Goal: Task Accomplishment & Management: Use online tool/utility

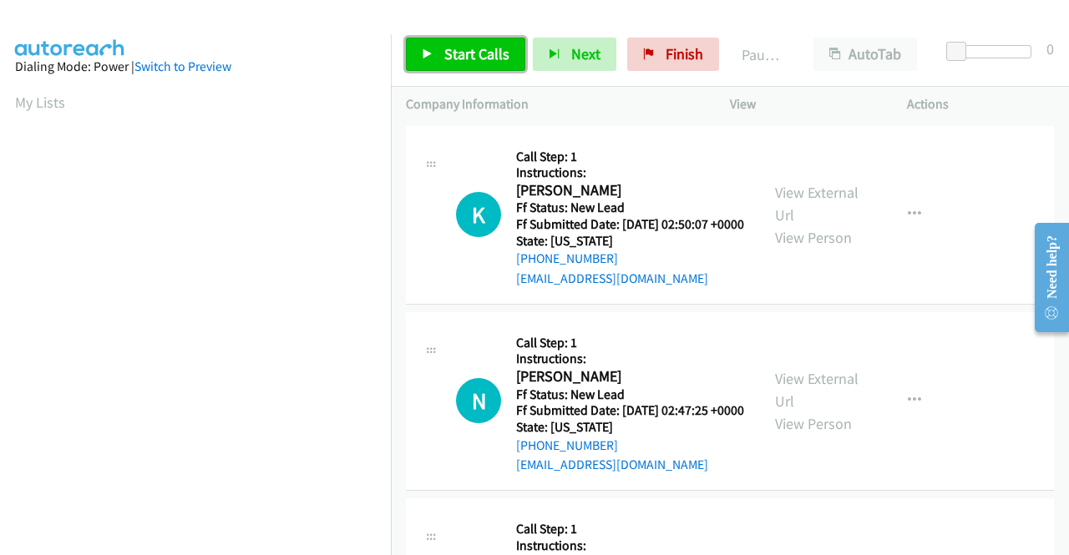
click at [464, 50] on span "Start Calls" at bounding box center [476, 53] width 65 height 19
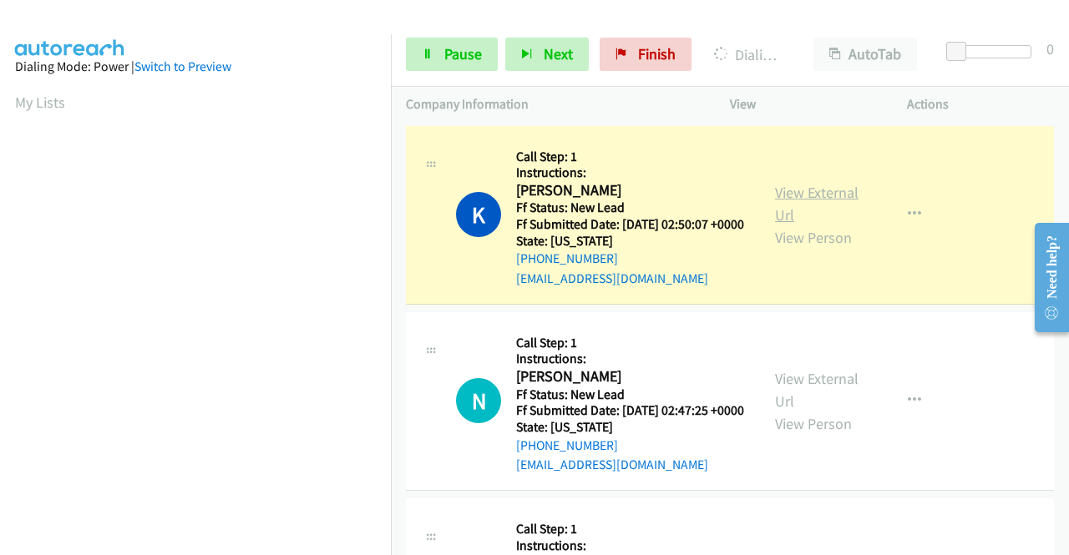
click at [807, 203] on link "View External Url" at bounding box center [817, 204] width 84 height 42
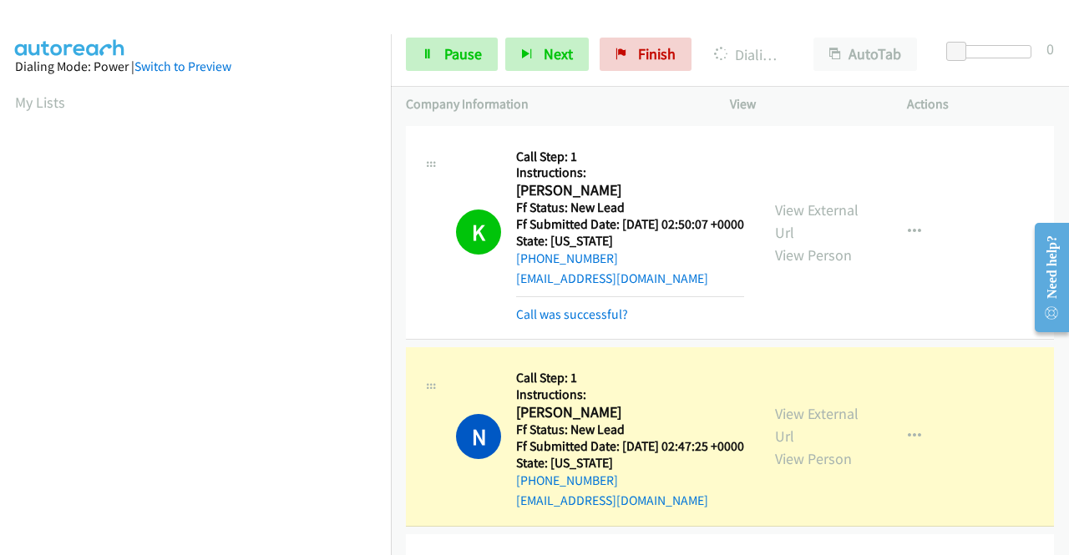
scroll to position [381, 0]
click at [797, 220] on link "View External Url" at bounding box center [817, 221] width 84 height 42
click at [794, 439] on link "View External Url" at bounding box center [817, 425] width 84 height 42
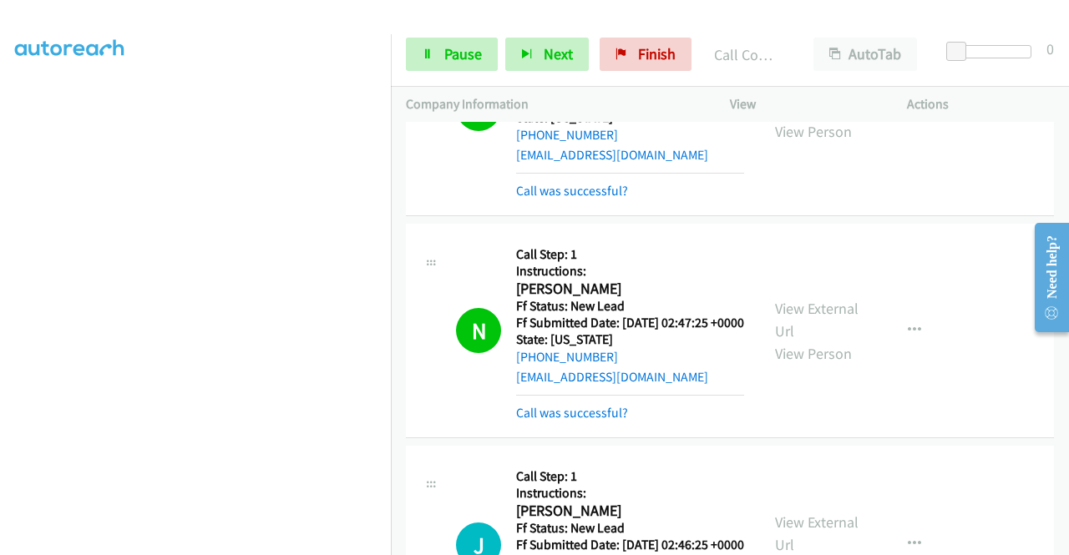
scroll to position [334, 0]
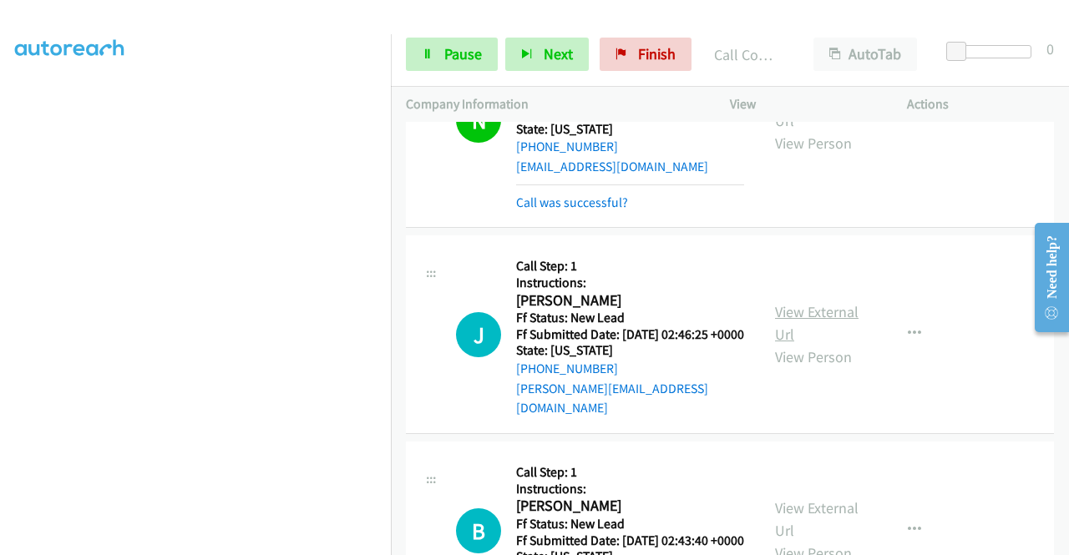
click at [792, 340] on link "View External Url" at bounding box center [817, 323] width 84 height 42
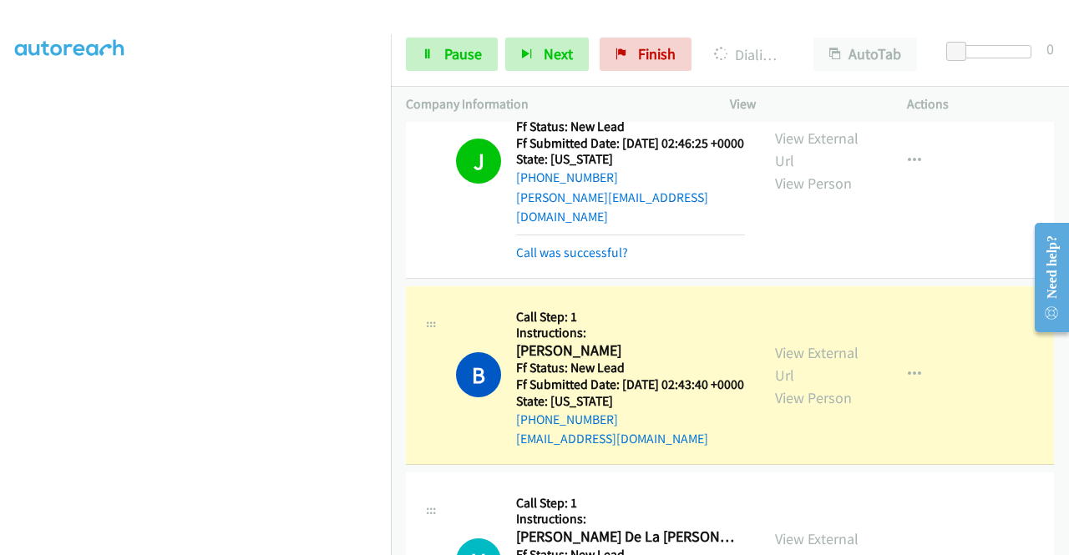
scroll to position [585, 0]
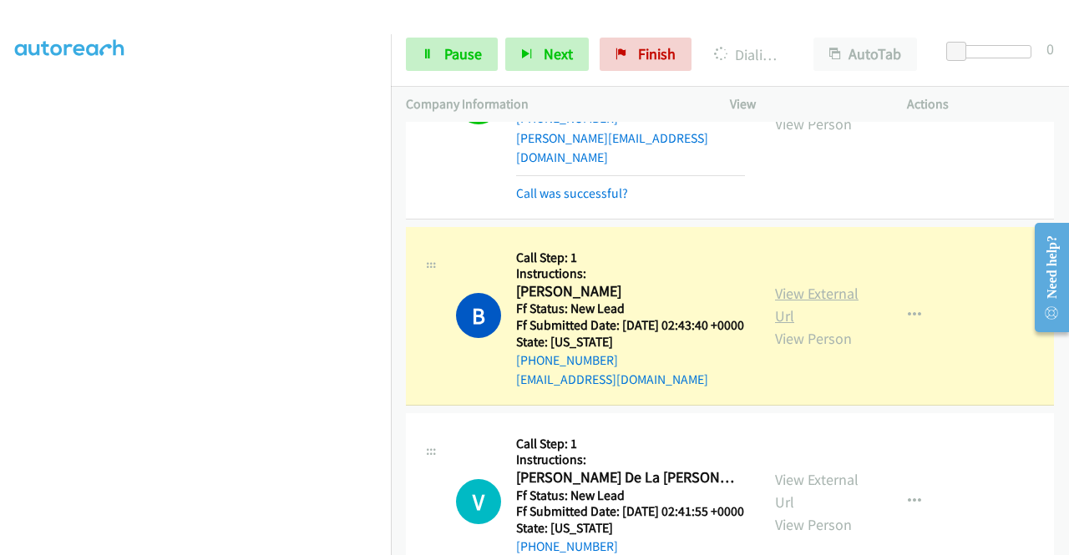
click at [775, 326] on link "View External Url" at bounding box center [817, 305] width 84 height 42
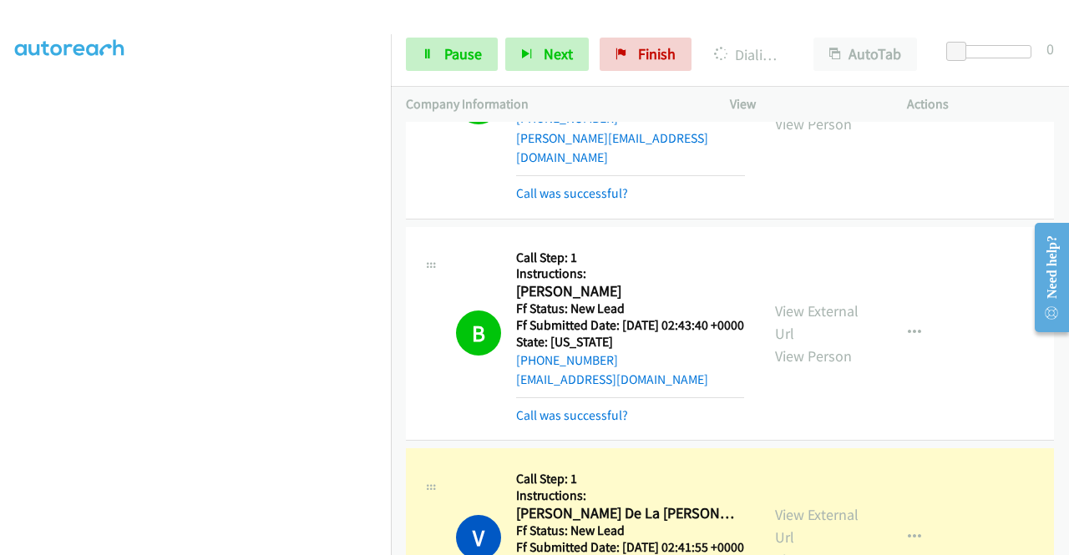
scroll to position [919, 0]
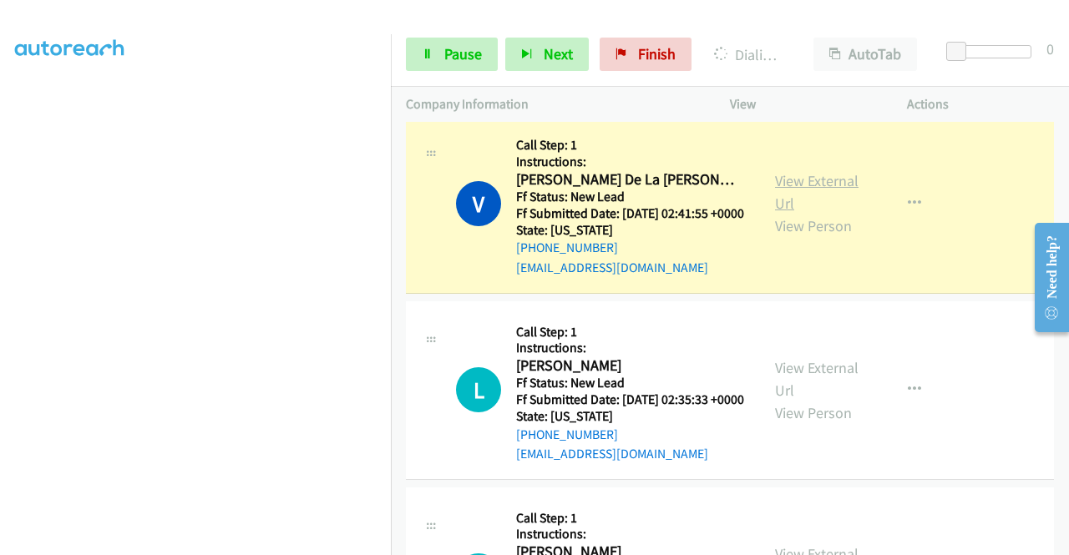
click at [775, 213] on link "View External Url" at bounding box center [817, 192] width 84 height 42
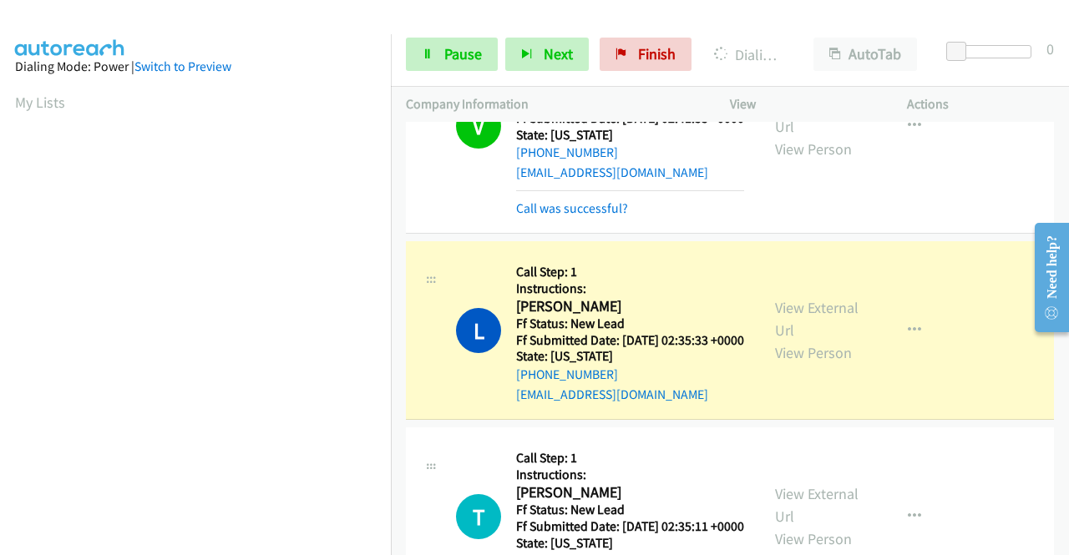
scroll to position [1086, 0]
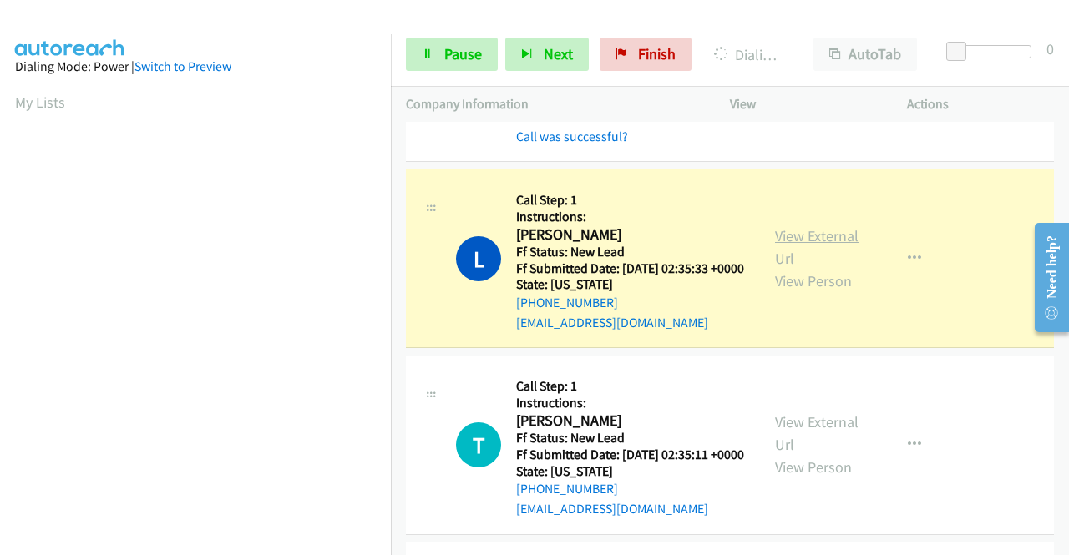
click at [827, 268] on link "View External Url" at bounding box center [817, 247] width 84 height 42
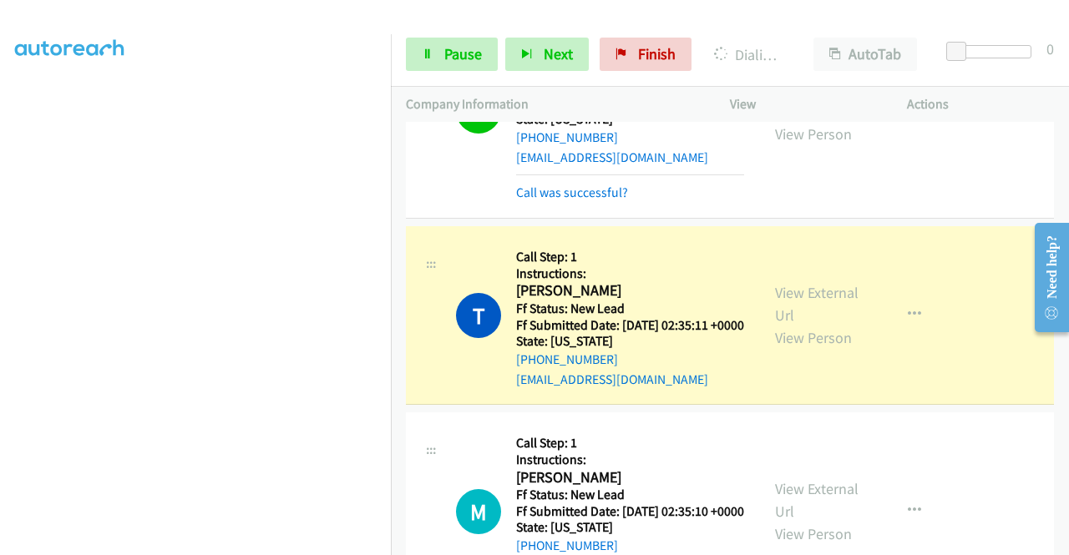
scroll to position [1253, 0]
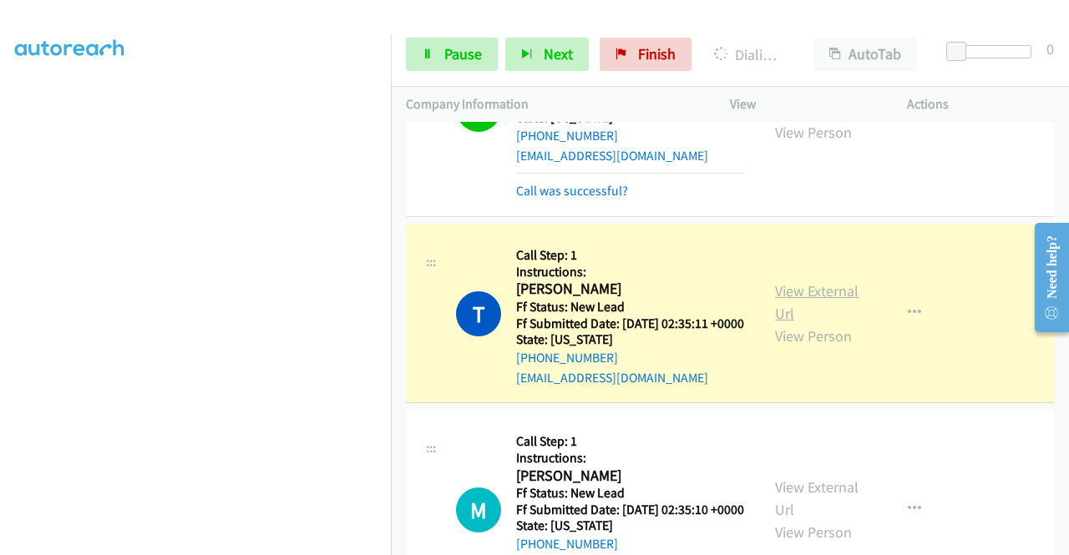
click at [794, 323] on link "View External Url" at bounding box center [817, 303] width 84 height 42
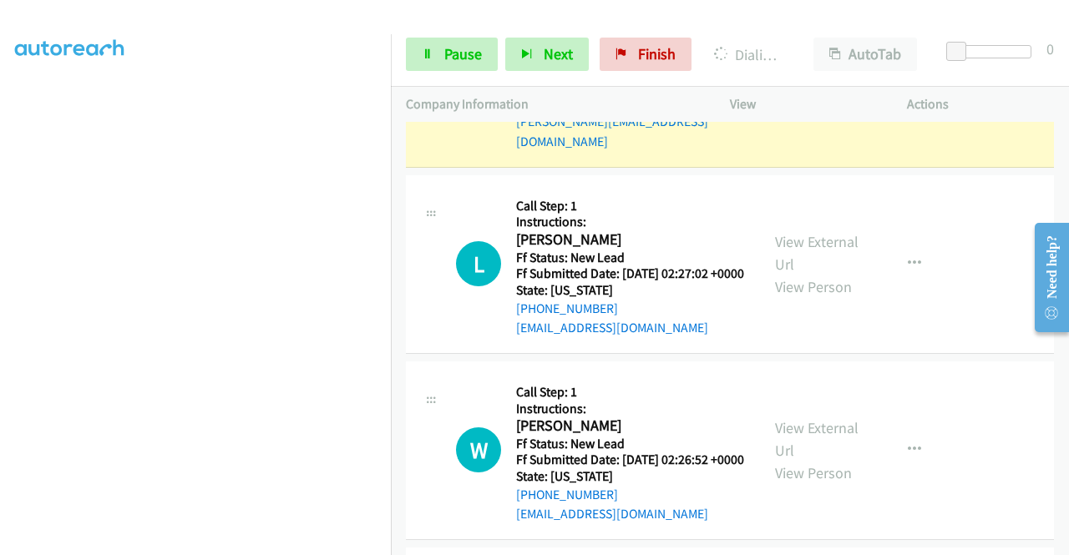
scroll to position [1671, 0]
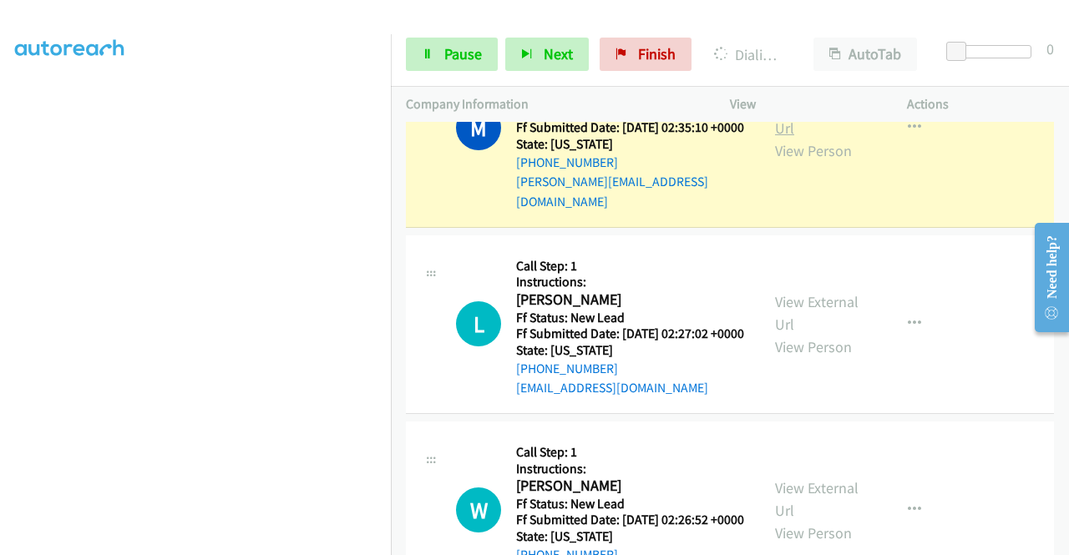
click at [809, 138] on link "View External Url" at bounding box center [817, 117] width 84 height 42
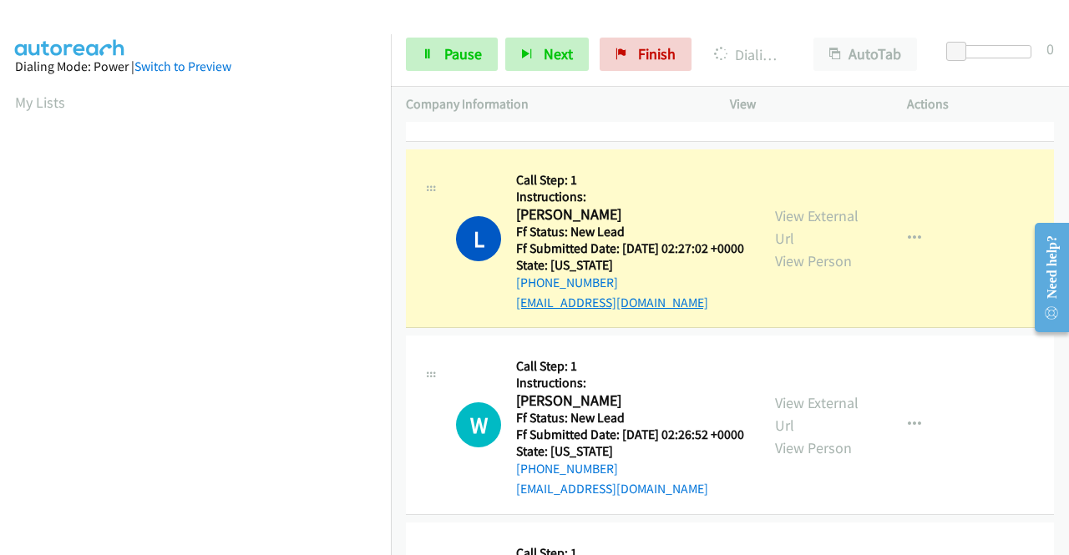
scroll to position [1838, 0]
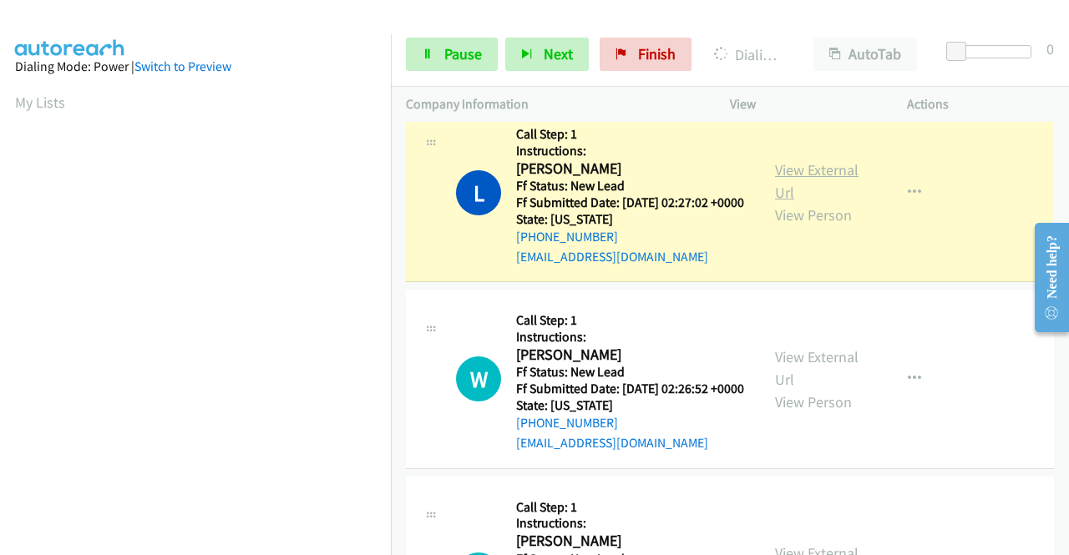
click at [839, 202] on link "View External Url" at bounding box center [817, 181] width 84 height 42
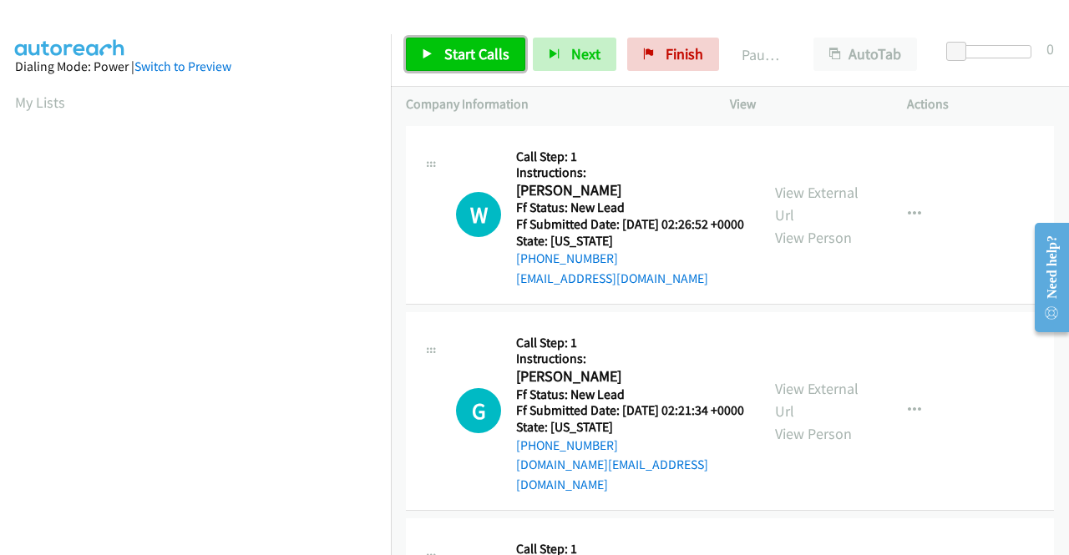
click at [454, 49] on span "Start Calls" at bounding box center [476, 53] width 65 height 19
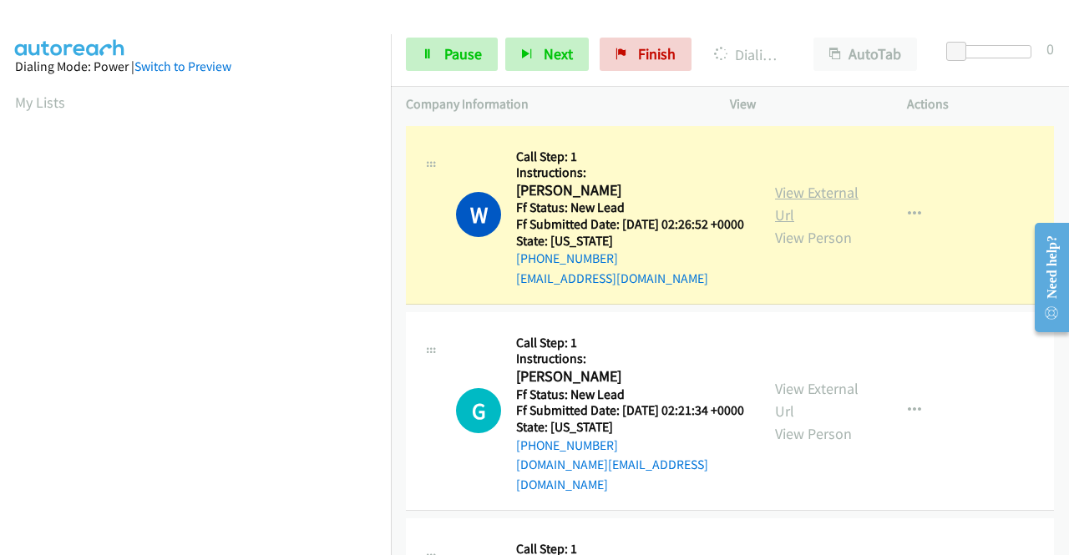
click at [820, 201] on link "View External Url" at bounding box center [817, 204] width 84 height 42
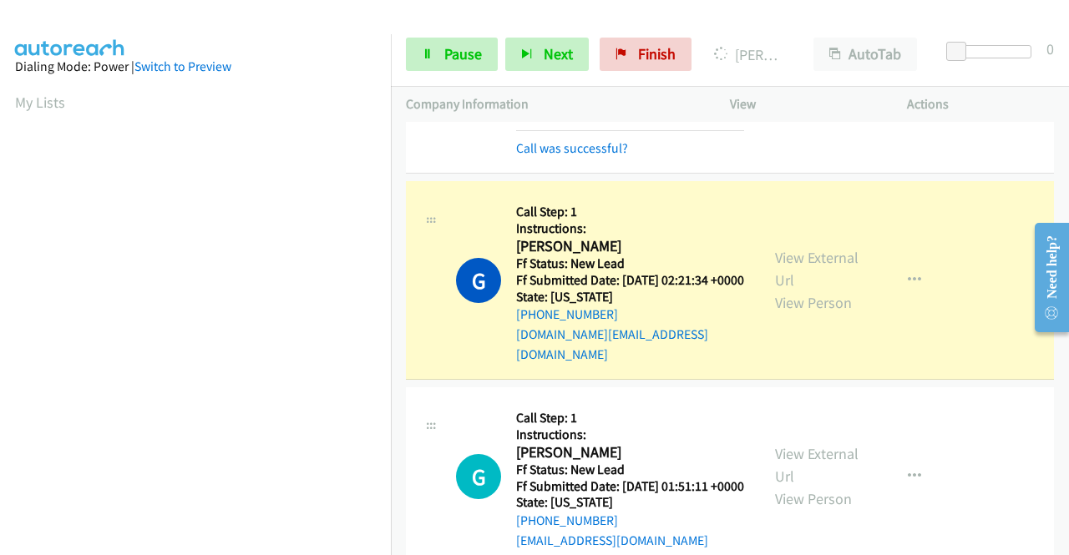
scroll to position [167, 0]
click at [834, 275] on link "View External Url" at bounding box center [817, 268] width 84 height 42
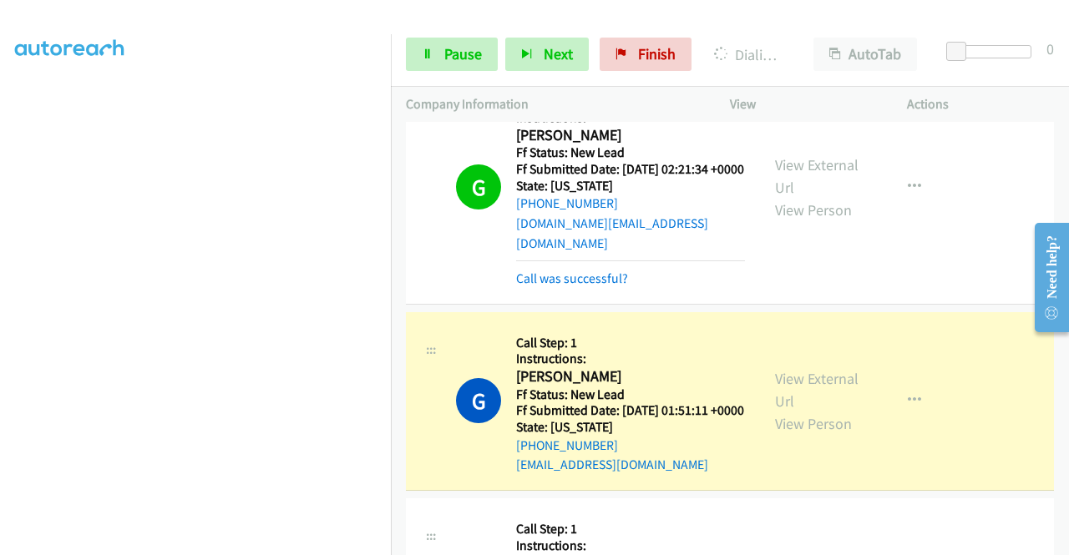
scroll to position [418, 0]
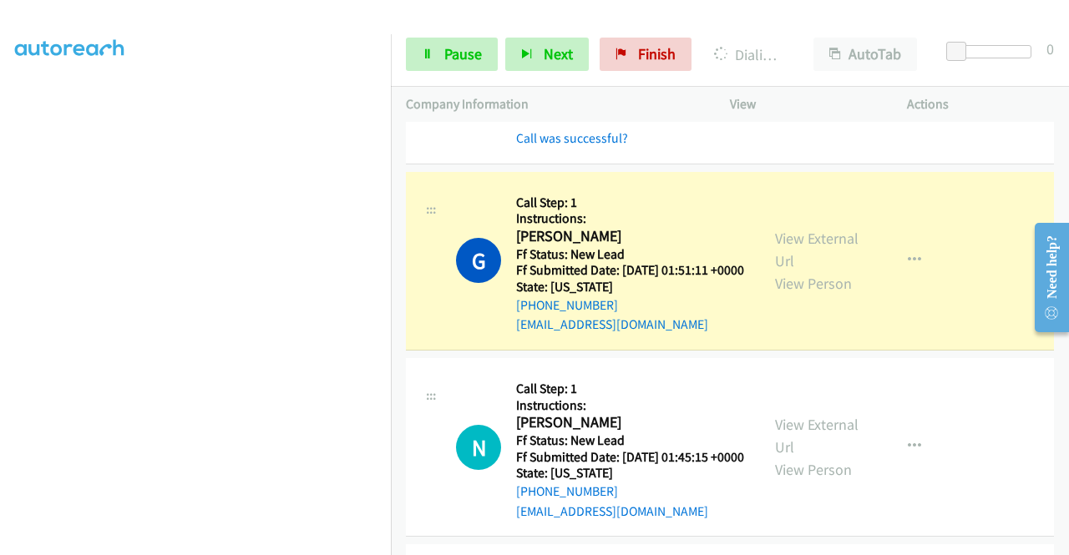
click at [800, 268] on div "View External Url View Person" at bounding box center [818, 261] width 87 height 68
click at [794, 263] on link "View External Url" at bounding box center [817, 250] width 84 height 42
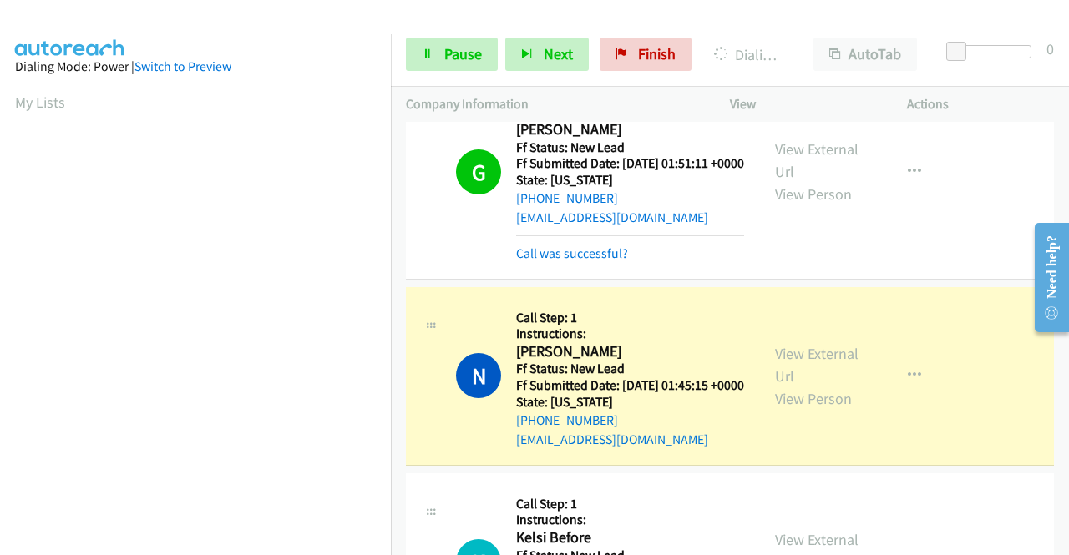
scroll to position [668, 0]
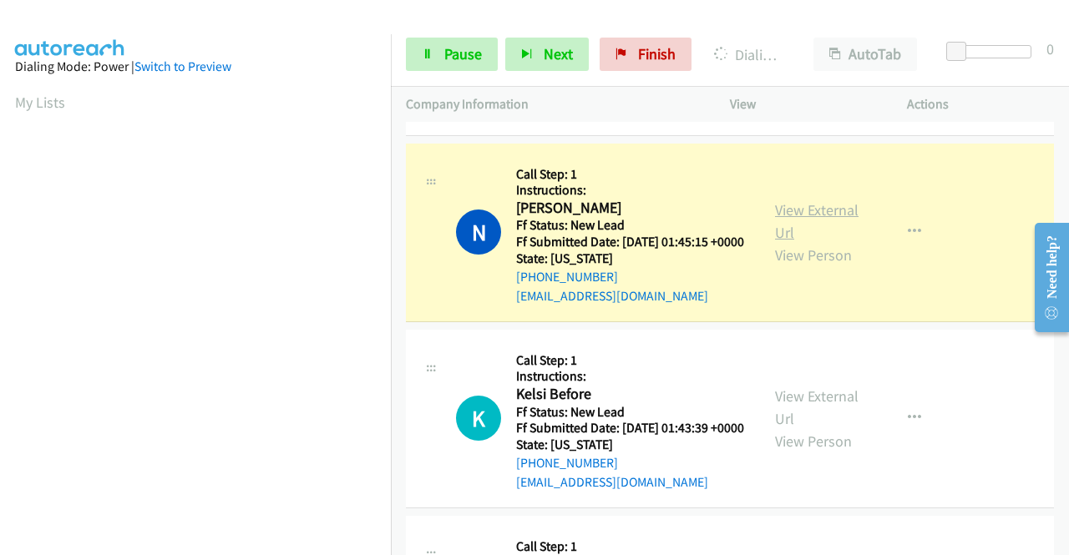
click at [832, 242] on link "View External Url" at bounding box center [817, 221] width 84 height 42
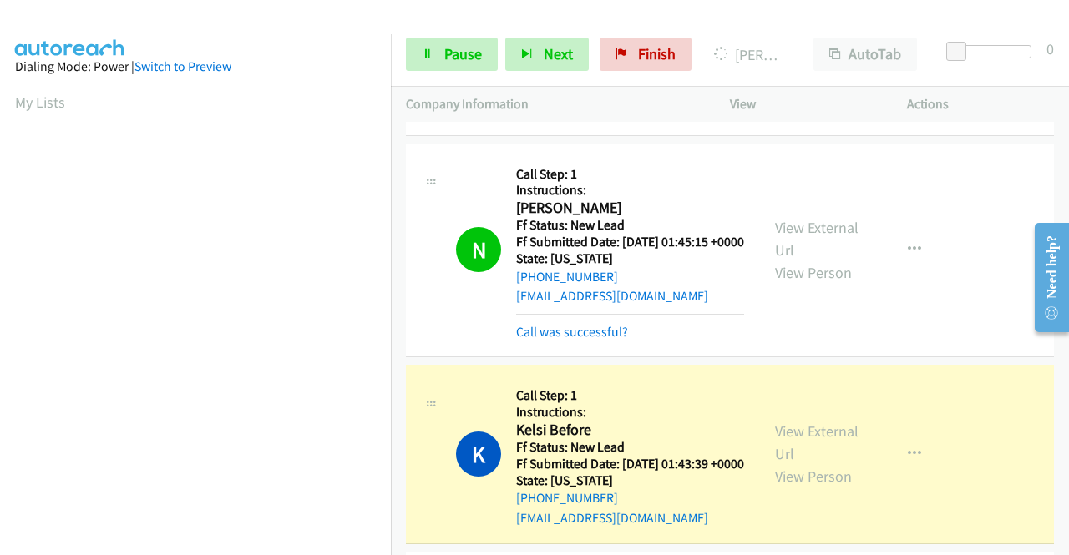
scroll to position [381, 0]
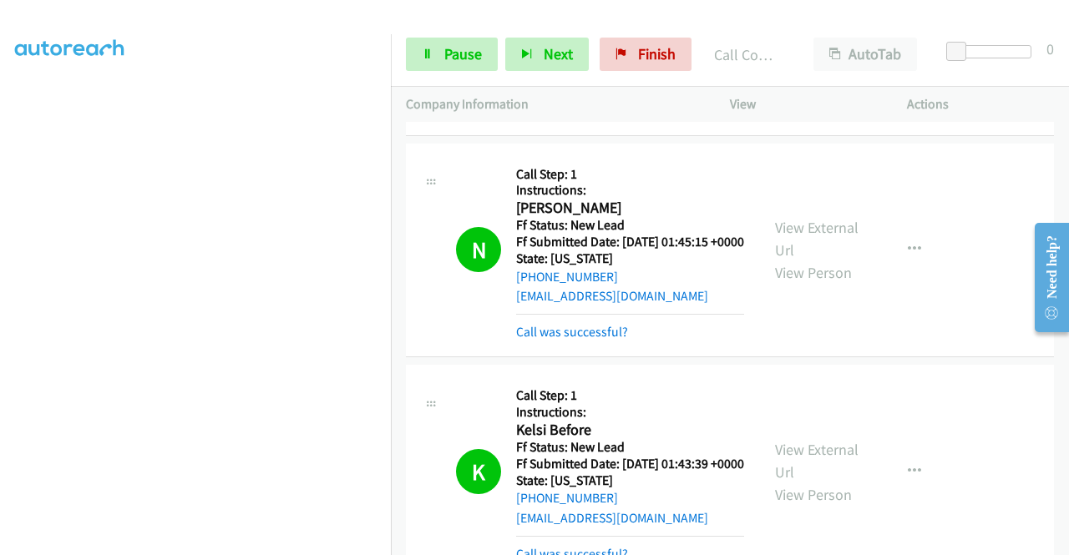
click at [828, 484] on div "View External Url View Person View External Url Email Schedule/Manage Callback …" at bounding box center [856, 472] width 192 height 184
click at [815, 482] on link "View External Url" at bounding box center [817, 461] width 84 height 42
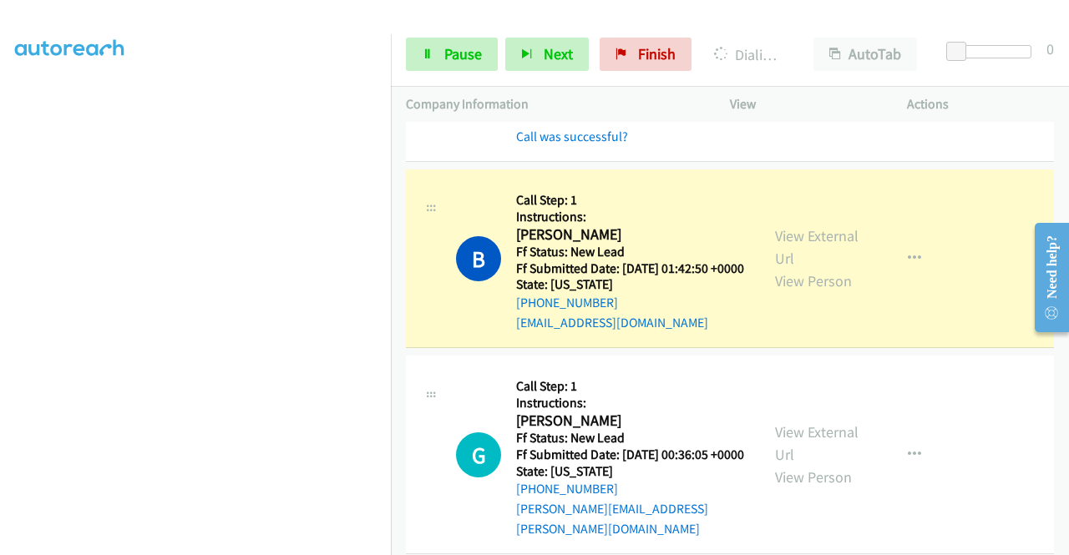
scroll to position [0, 0]
click at [785, 268] on link "View External Url" at bounding box center [817, 247] width 84 height 42
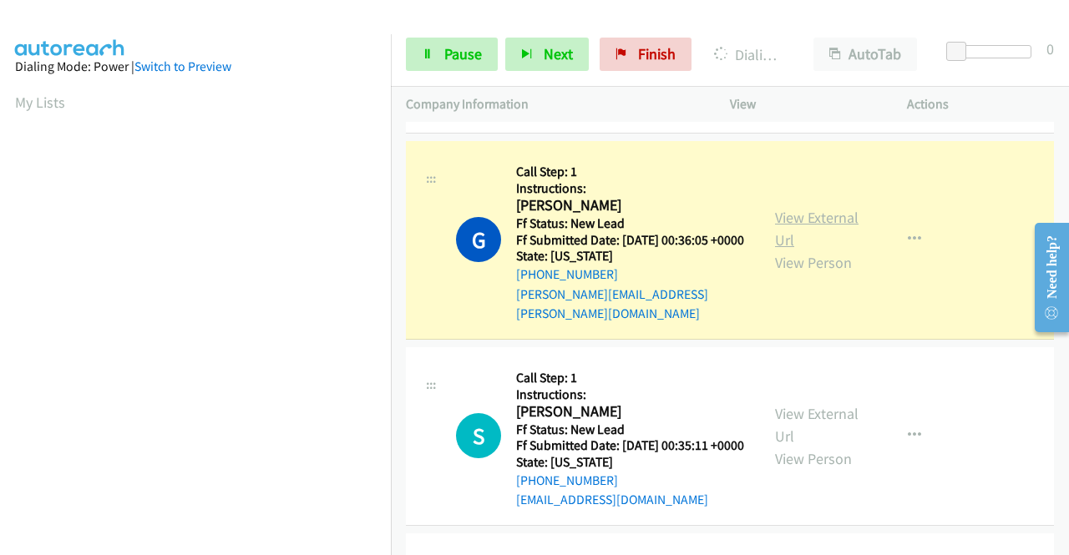
scroll to position [381, 0]
click at [776, 250] on link "View External Url" at bounding box center [817, 229] width 84 height 42
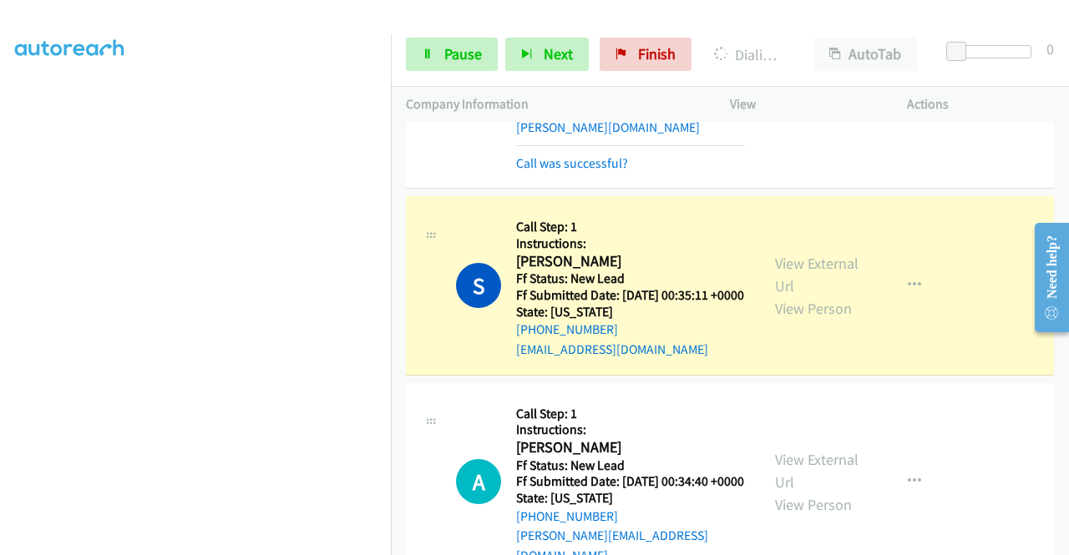
scroll to position [1587, 0]
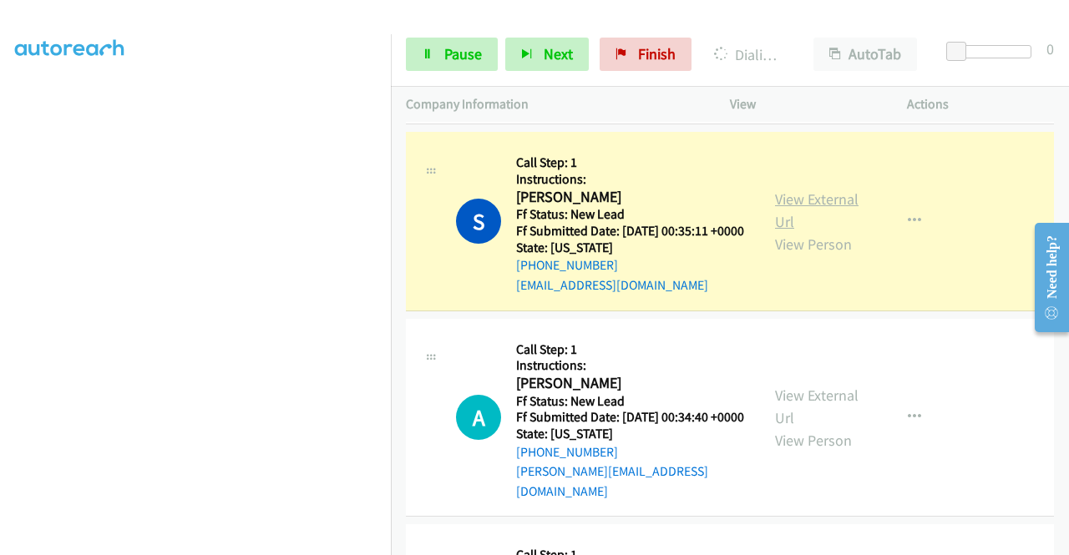
click at [824, 231] on link "View External Url" at bounding box center [817, 211] width 84 height 42
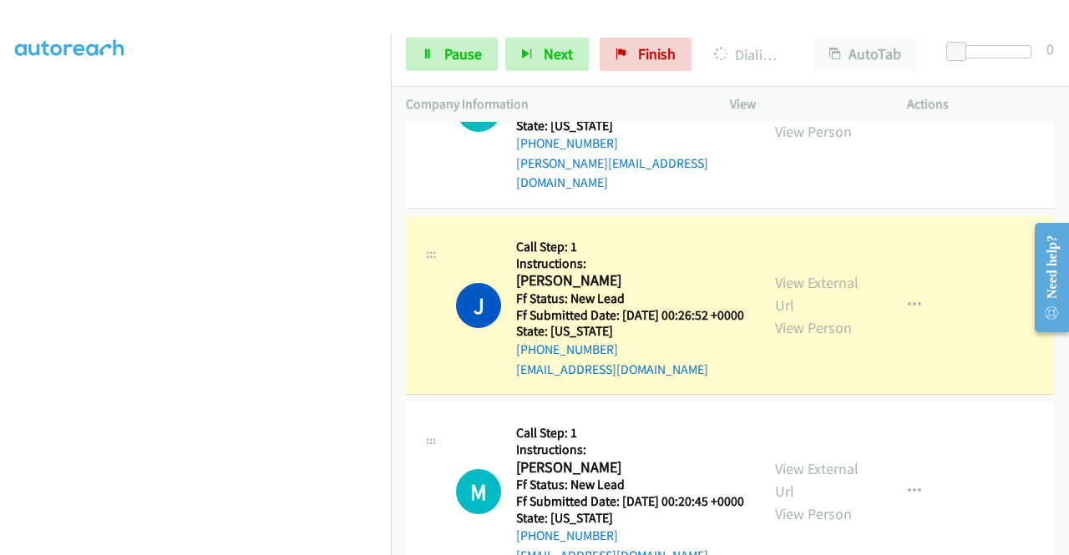
scroll to position [2005, 0]
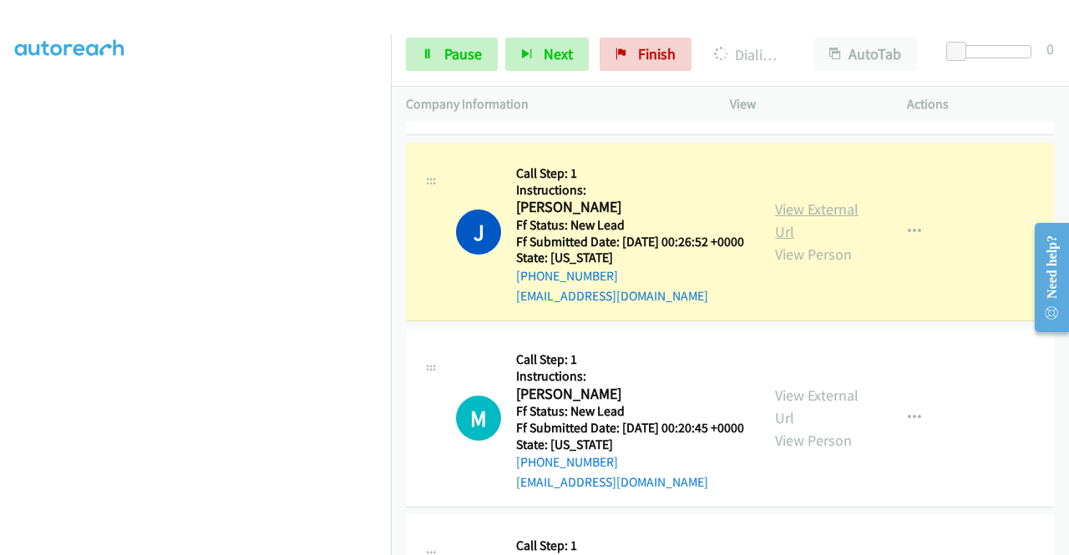
click at [809, 241] on link "View External Url" at bounding box center [817, 221] width 84 height 42
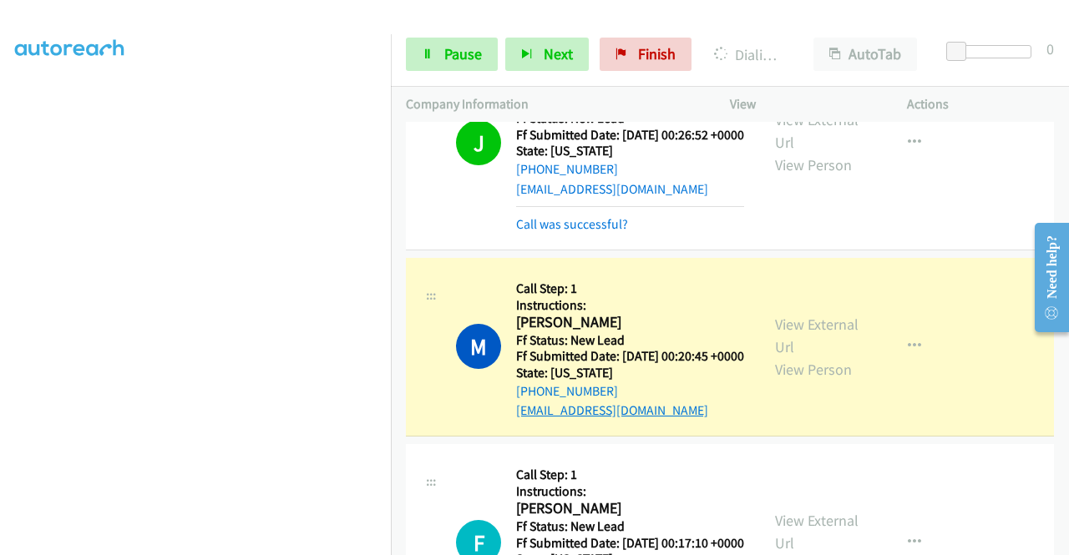
scroll to position [2172, 0]
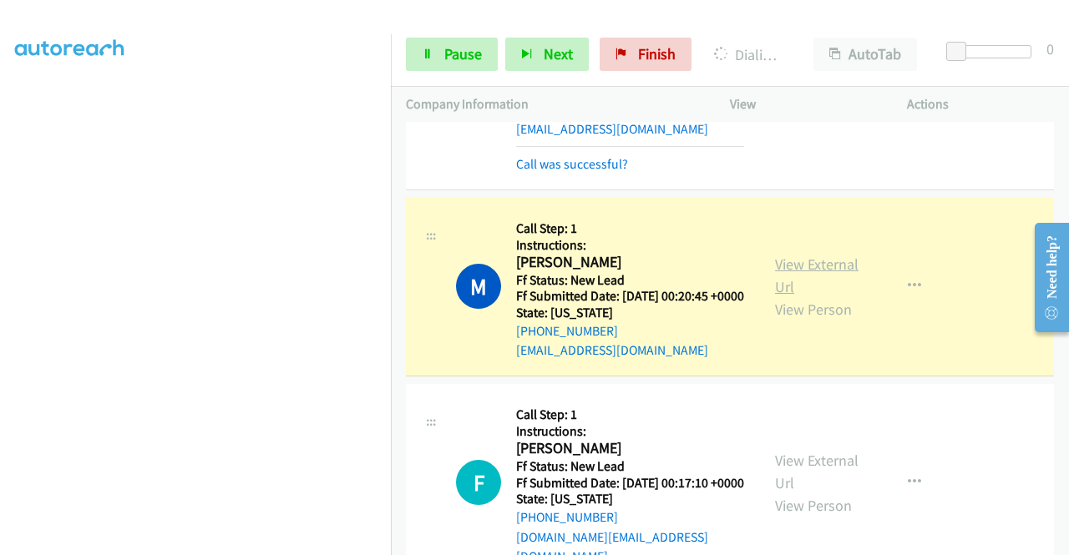
click at [779, 297] on link "View External Url" at bounding box center [817, 276] width 84 height 42
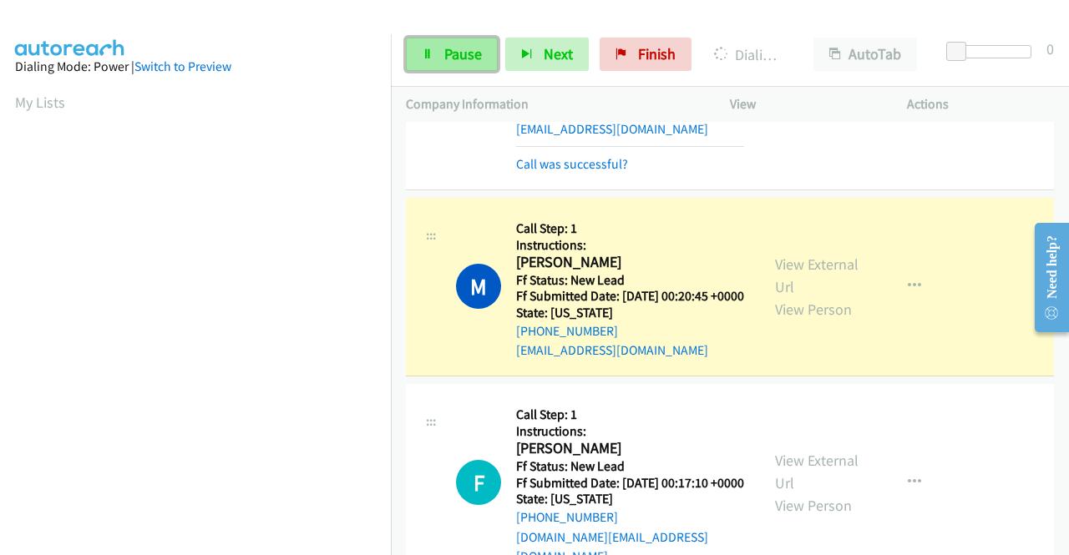
click at [443, 49] on link "Pause" at bounding box center [452, 54] width 92 height 33
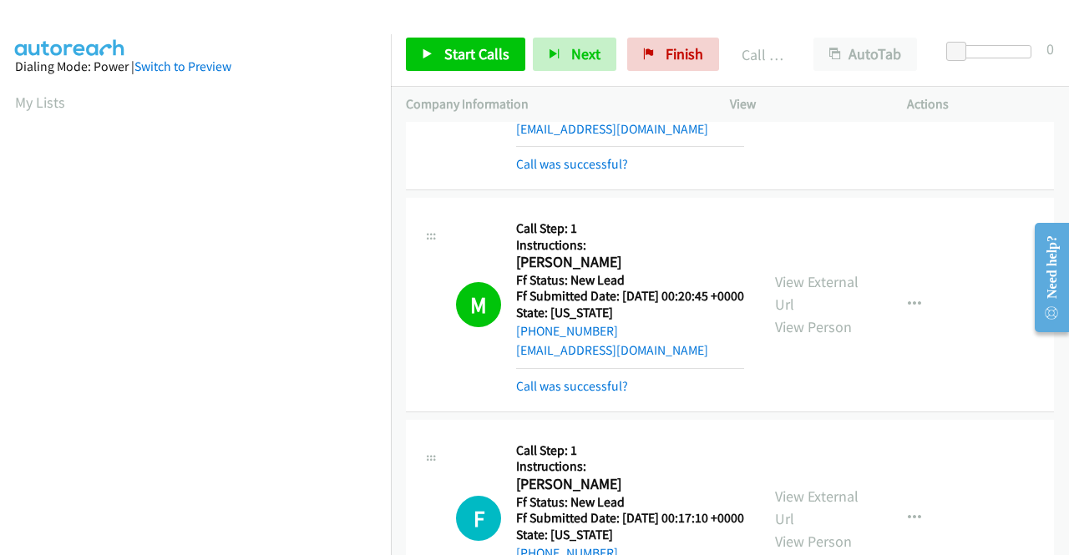
scroll to position [381, 0]
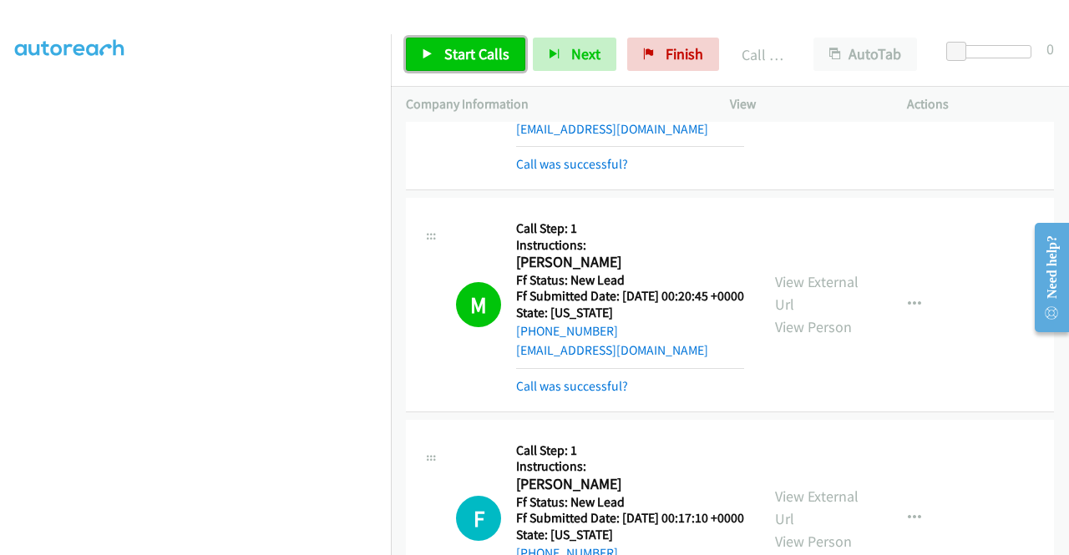
click at [500, 54] on span "Start Calls" at bounding box center [476, 53] width 65 height 19
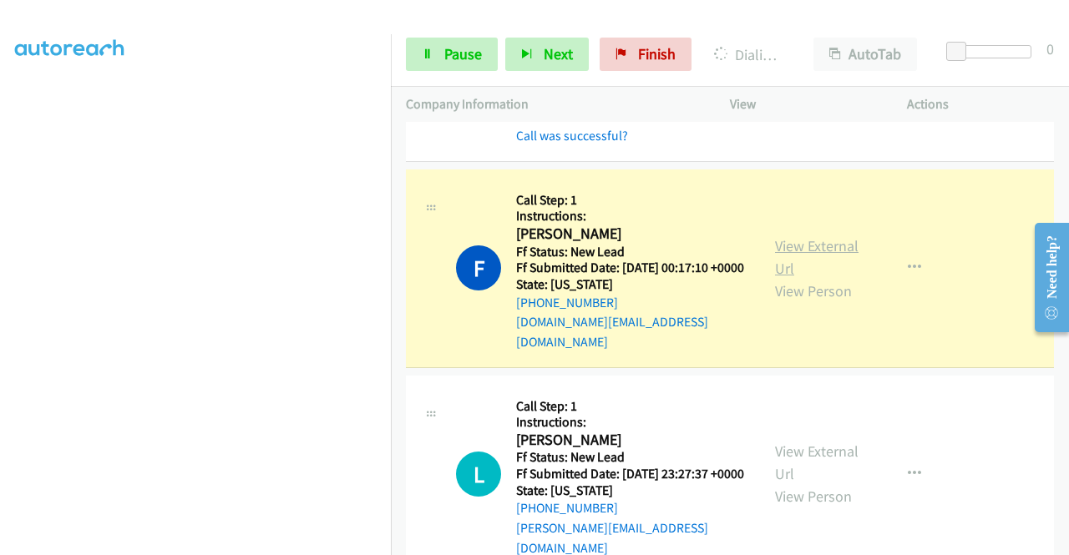
click at [784, 278] on link "View External Url" at bounding box center [817, 257] width 84 height 42
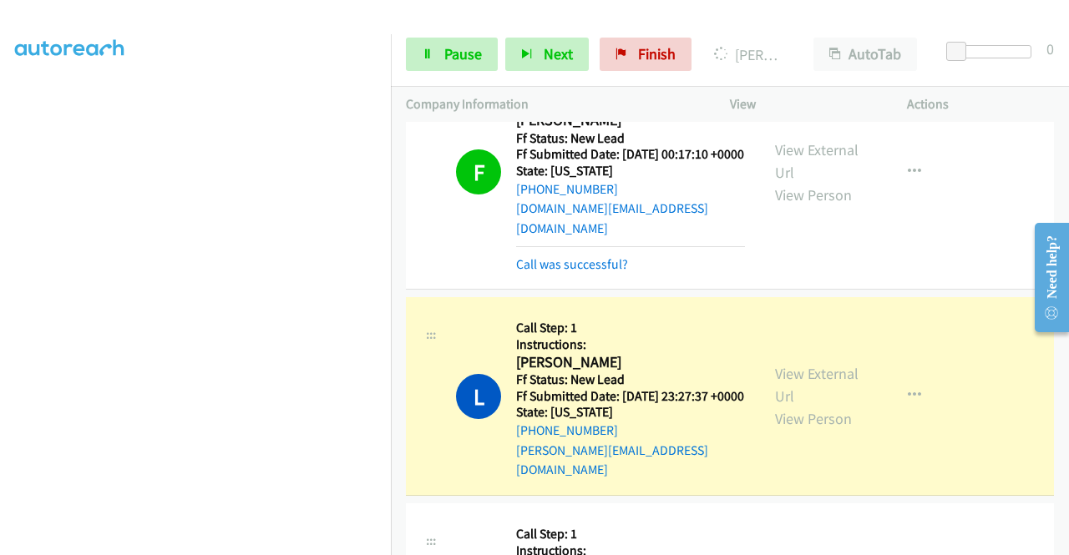
scroll to position [2673, 0]
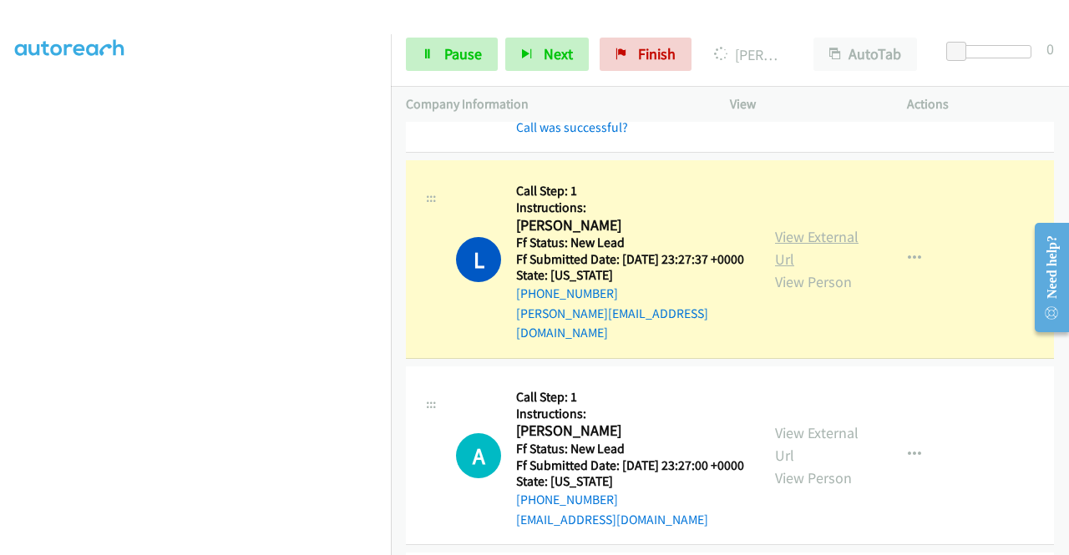
click at [837, 269] on link "View External Url" at bounding box center [817, 248] width 84 height 42
click at [429, 43] on link "Pause" at bounding box center [452, 54] width 92 height 33
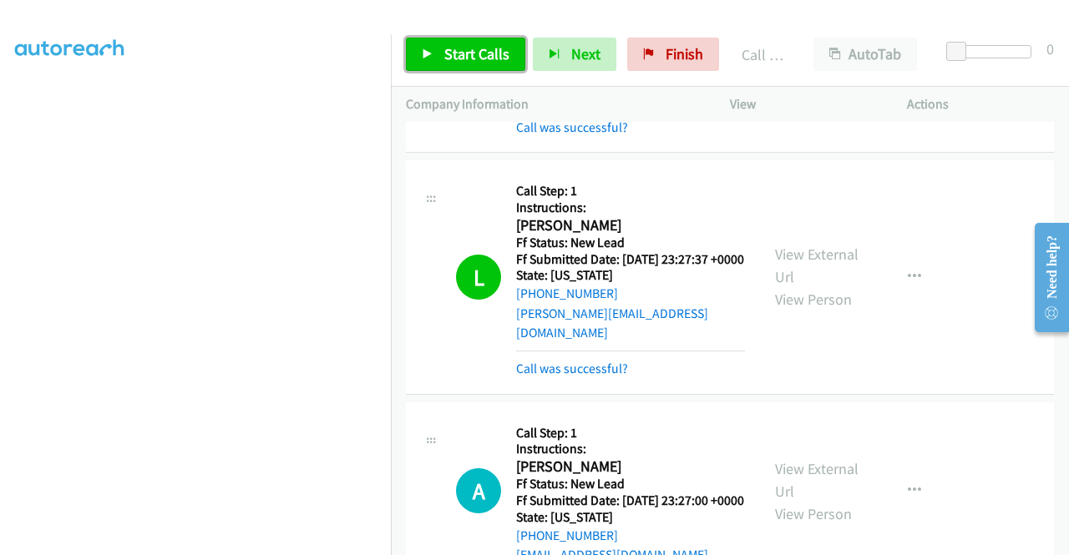
drag, startPoint x: 435, startPoint y: 60, endPoint x: 426, endPoint y: 61, distance: 9.2
click at [435, 60] on link "Start Calls" at bounding box center [465, 54] width 119 height 33
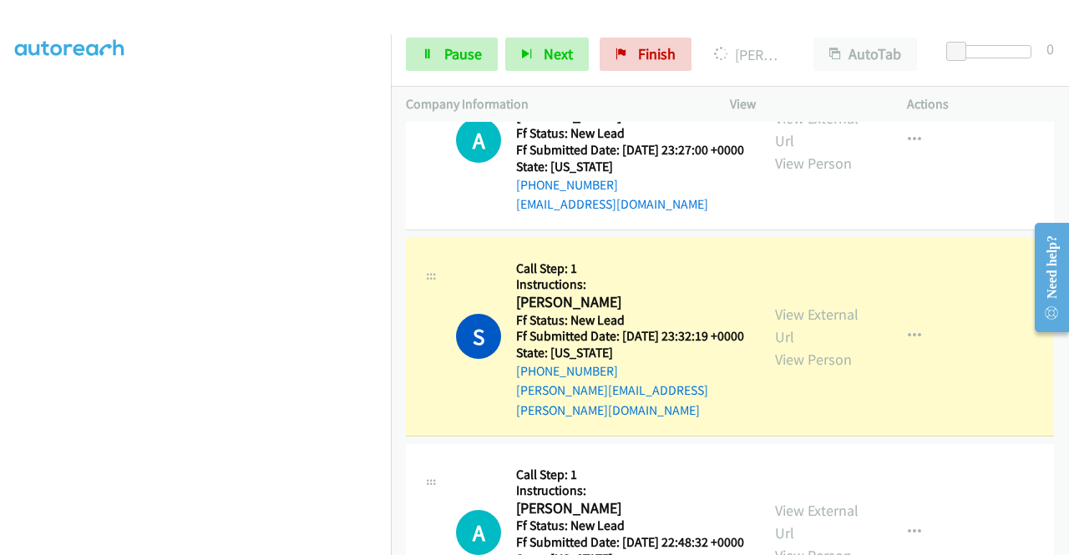
scroll to position [3091, 0]
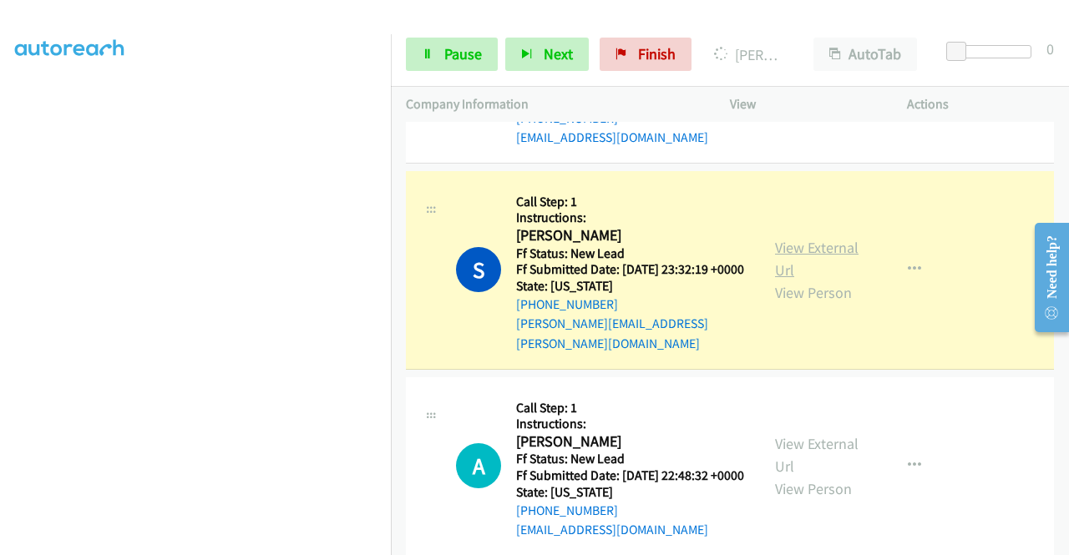
click at [824, 280] on link "View External Url" at bounding box center [817, 259] width 84 height 42
click at [816, 280] on link "View External Url" at bounding box center [817, 259] width 84 height 42
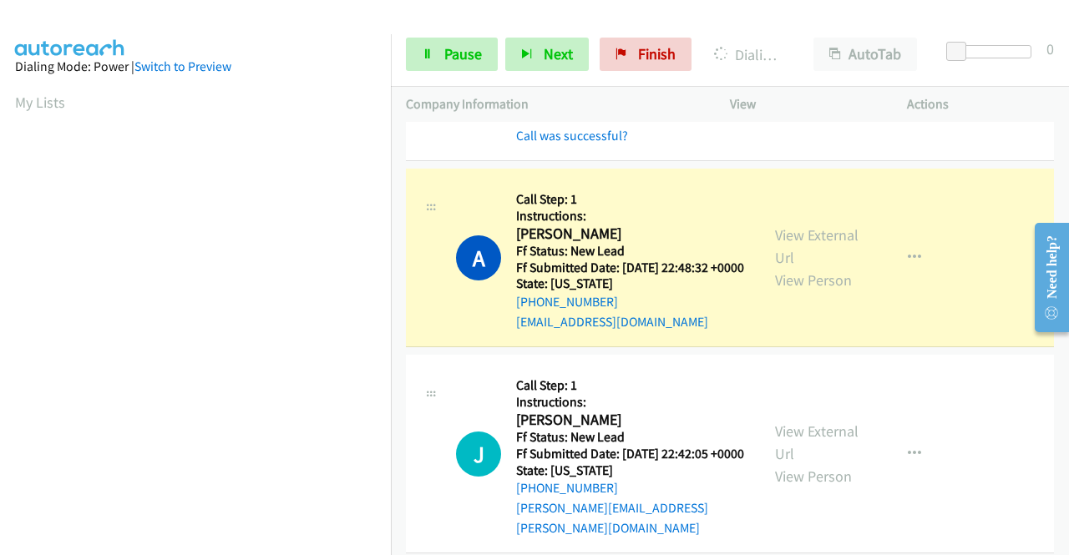
scroll to position [3425, 0]
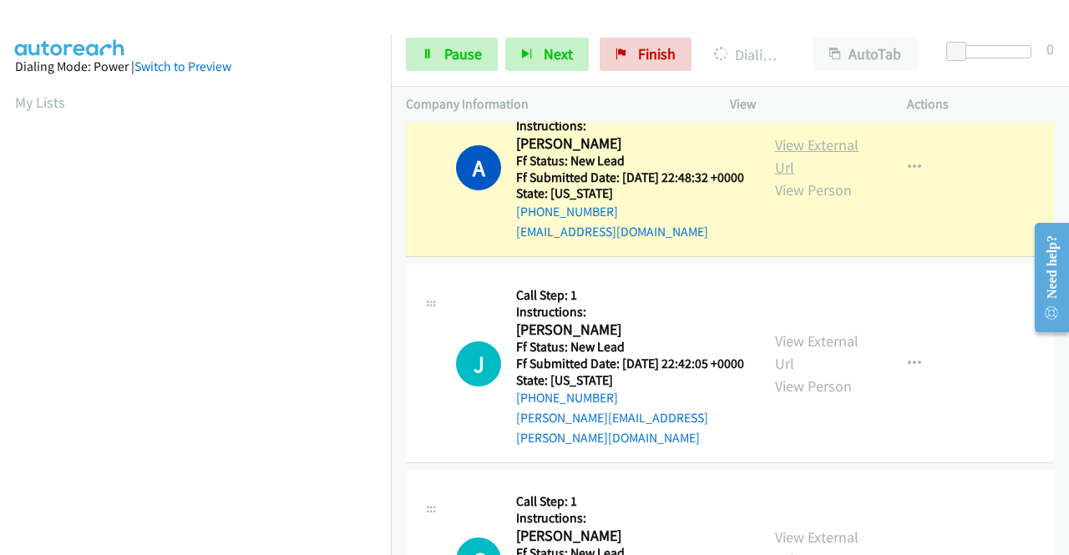
click at [849, 177] on link "View External Url" at bounding box center [817, 156] width 84 height 42
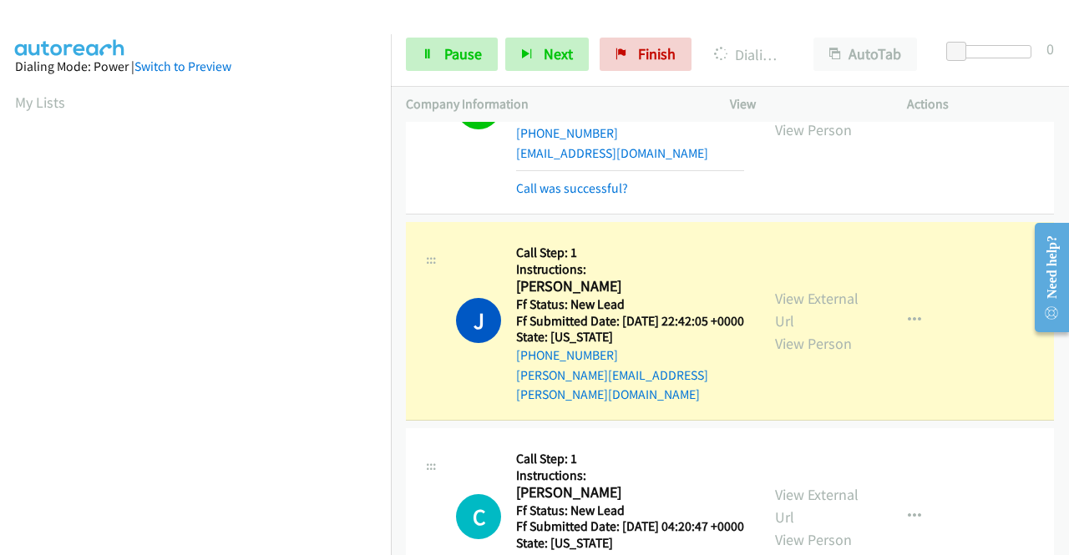
scroll to position [3675, 0]
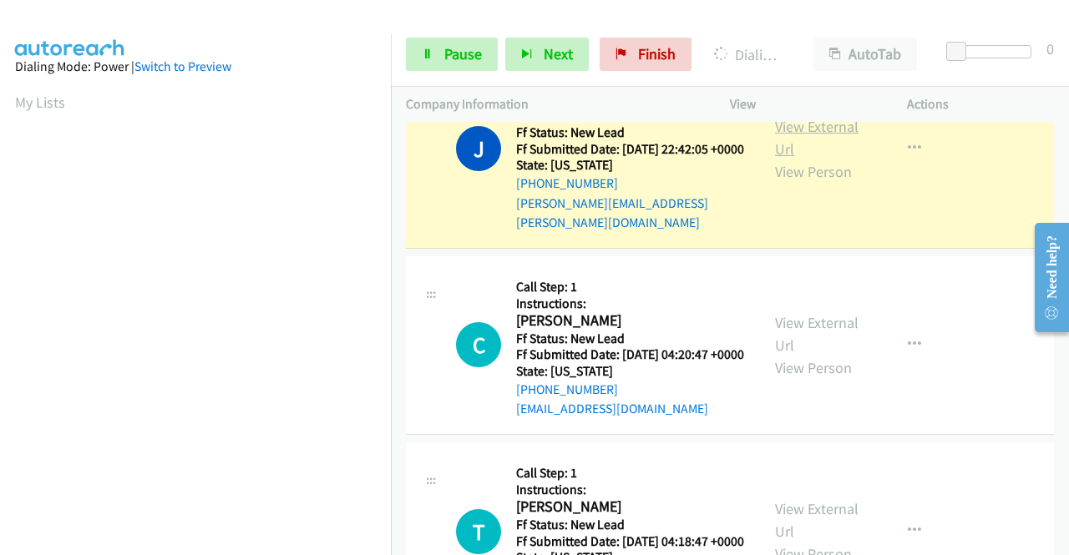
click at [804, 159] on link "View External Url" at bounding box center [817, 138] width 84 height 42
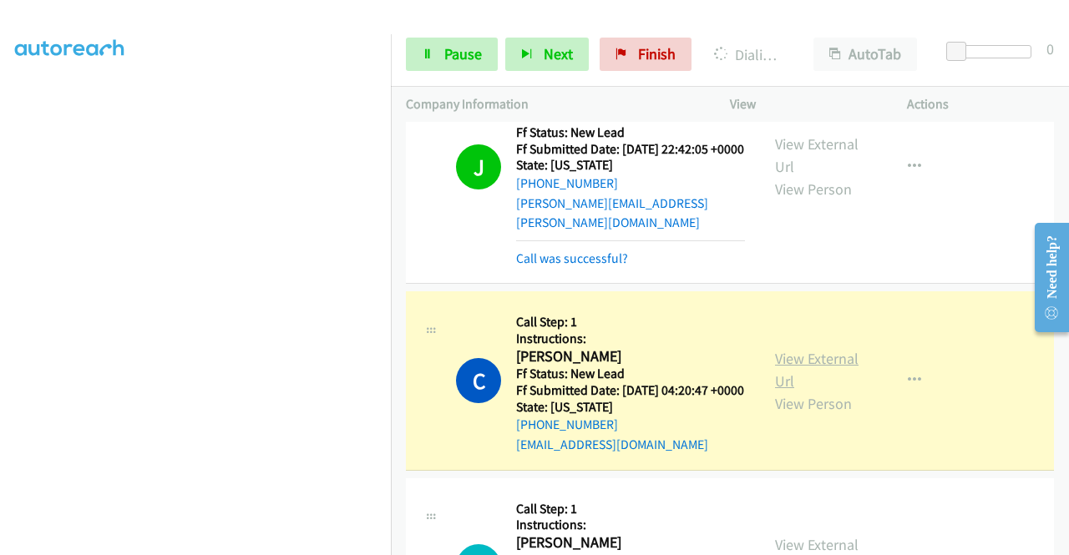
click at [775, 391] on link "View External Url" at bounding box center [817, 370] width 84 height 42
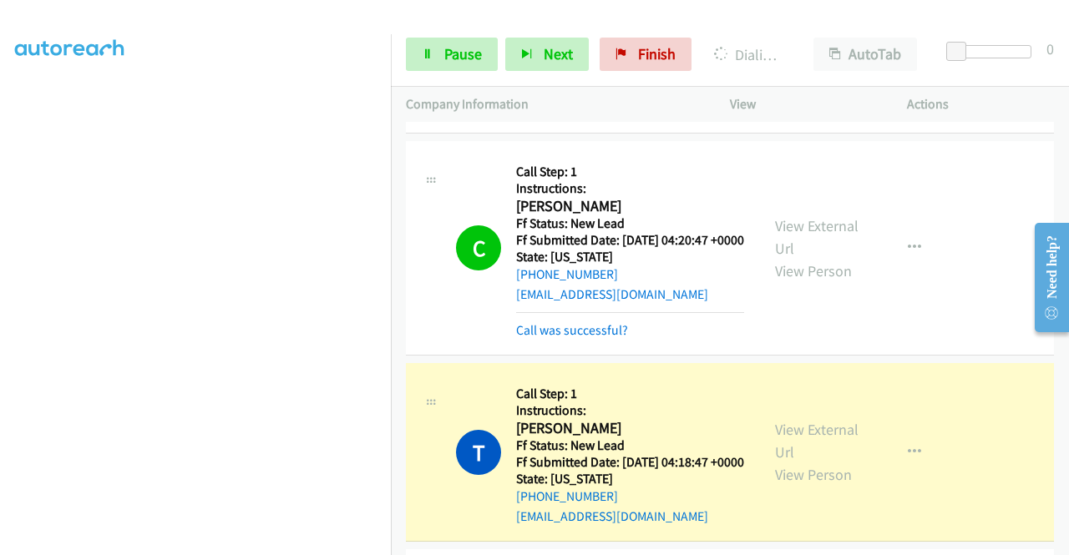
scroll to position [3843, 0]
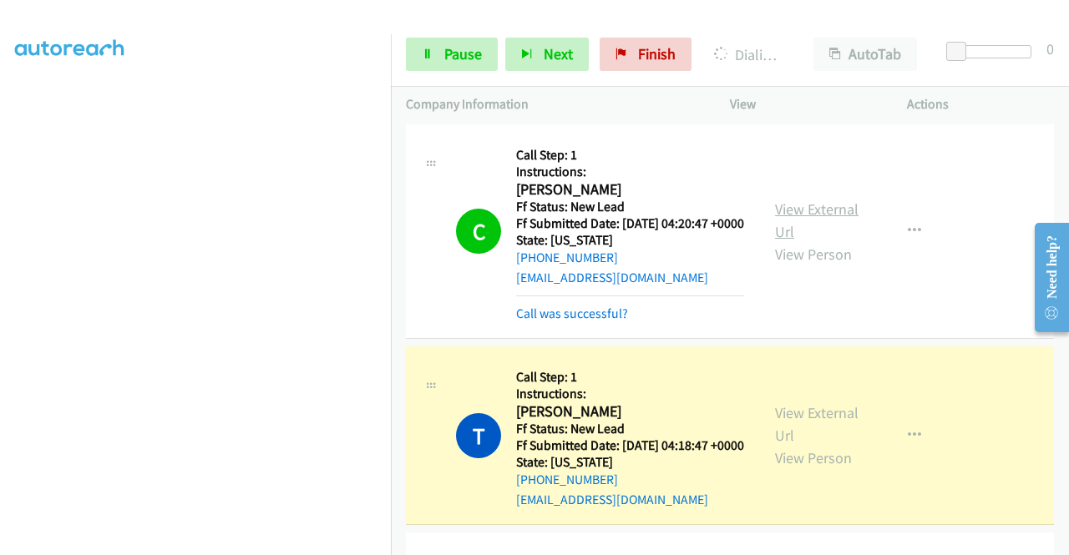
click at [781, 241] on link "View External Url" at bounding box center [817, 221] width 84 height 42
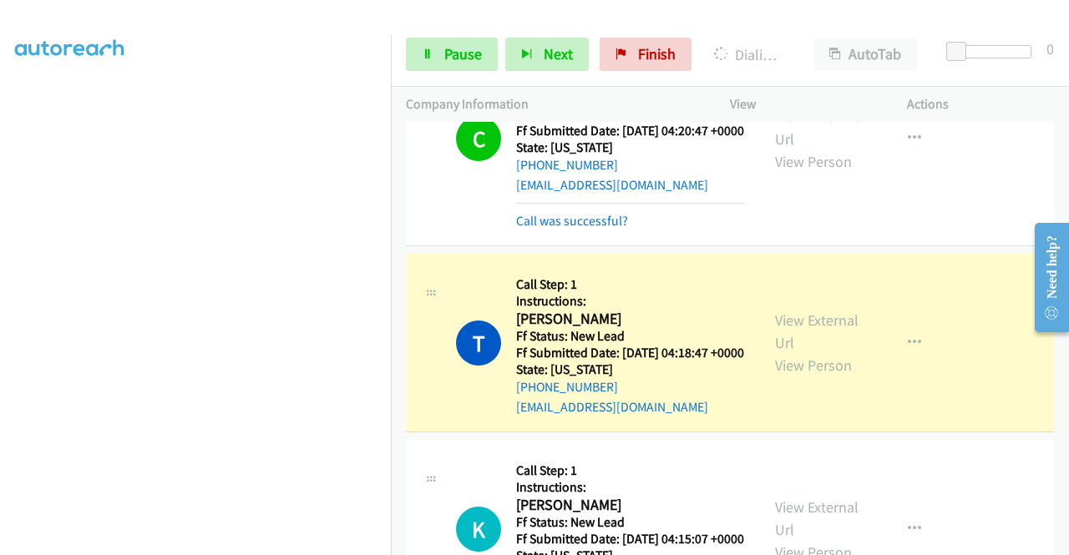
scroll to position [4093, 0]
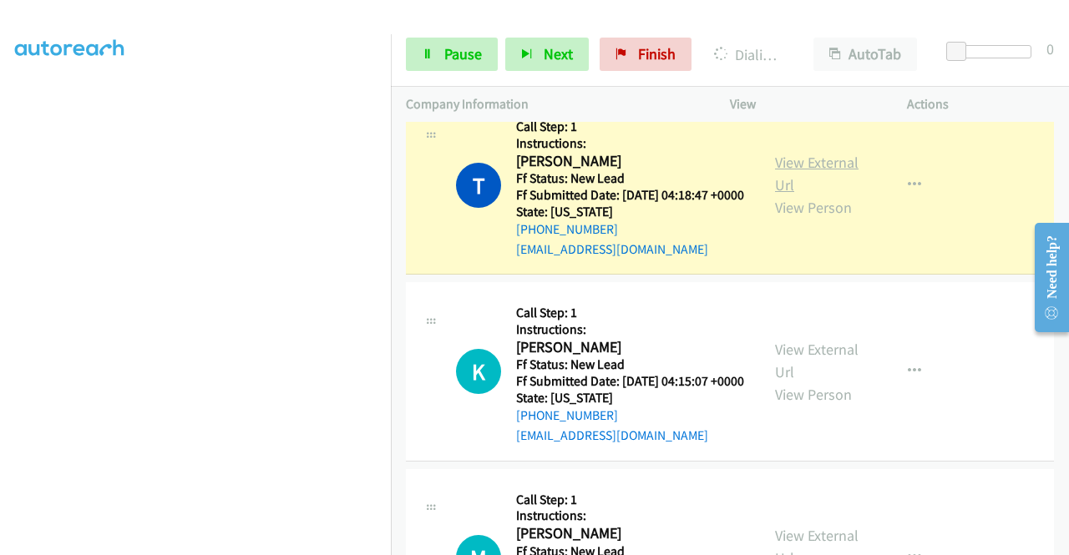
click at [824, 195] on link "View External Url" at bounding box center [817, 174] width 84 height 42
click at [454, 56] on span "Pause" at bounding box center [463, 53] width 38 height 19
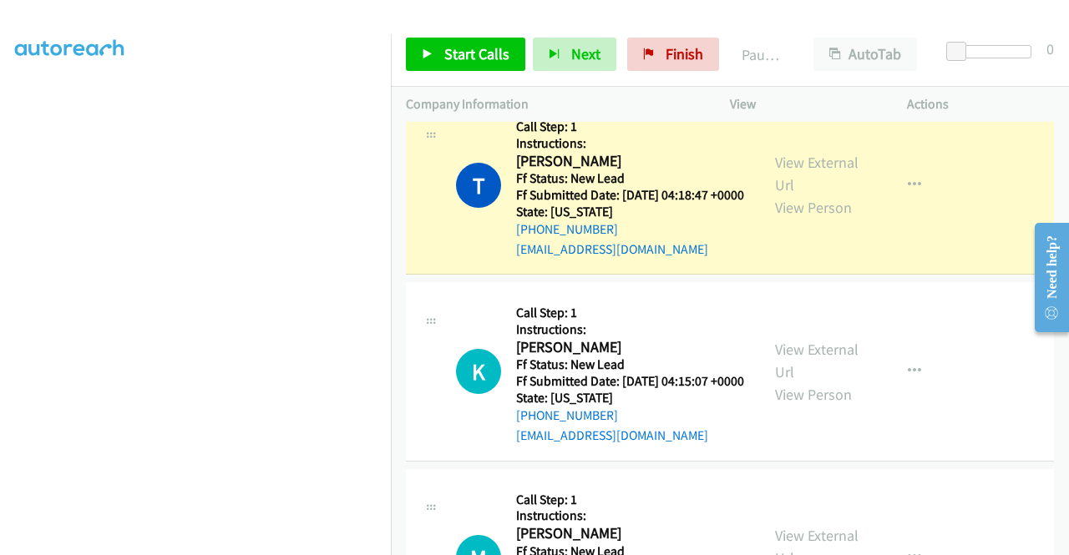
scroll to position [0, 0]
